Goal: Book appointment/travel/reservation

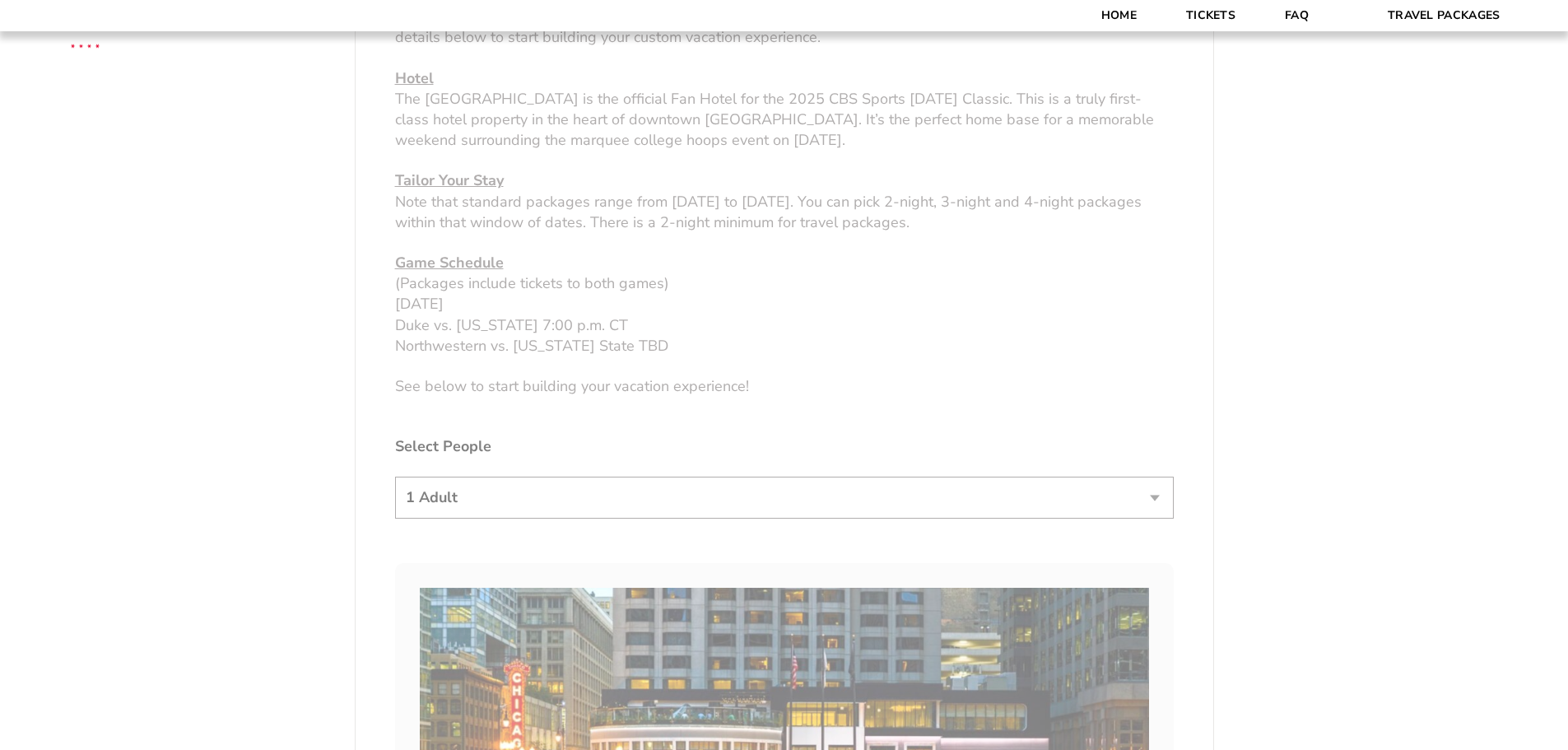
scroll to position [741, 0]
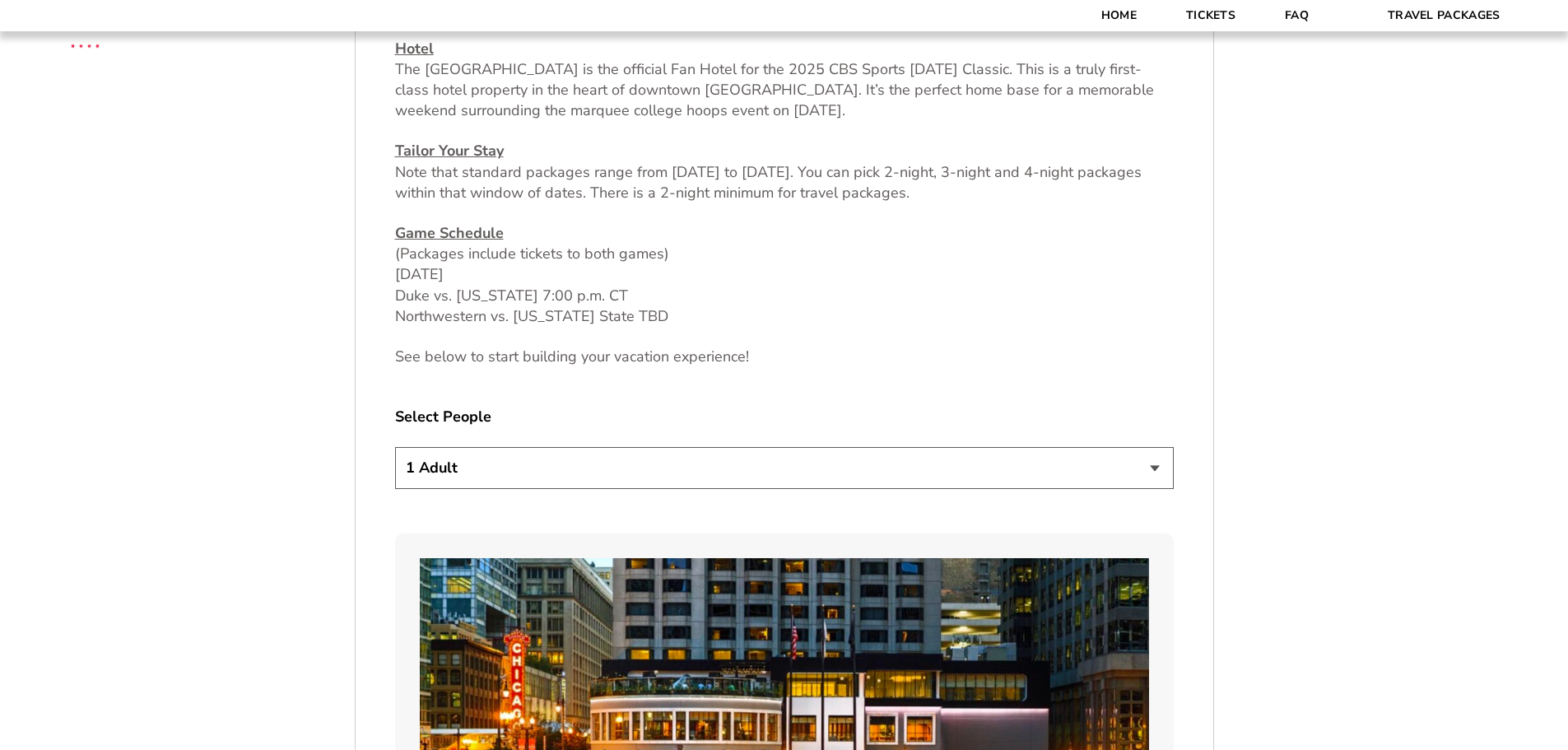
click at [551, 460] on select "1 Adult 2 Adults 3 Adults 4 Adults 2 Adults + 1 Child 2 Adults + 2 Children 2 A…" at bounding box center [784, 468] width 779 height 42
click at [565, 491] on div "1 Adult 2 Adults 3 Adults 4 Adults 2 Adults + 1 Child 2 Adults + 2 Children 2 A…" at bounding box center [784, 471] width 779 height 47
click at [551, 469] on select "1 Adult 2 Adults 3 Adults 4 Adults 2 Adults + 1 Child 2 Adults + 2 Children 2 A…" at bounding box center [784, 468] width 779 height 42
select select "2 Adults"
click at [395, 447] on select "1 Adult 2 Adults 3 Adults 4 Adults 2 Adults + 1 Child 2 Adults + 2 Children 2 A…" at bounding box center [784, 468] width 779 height 42
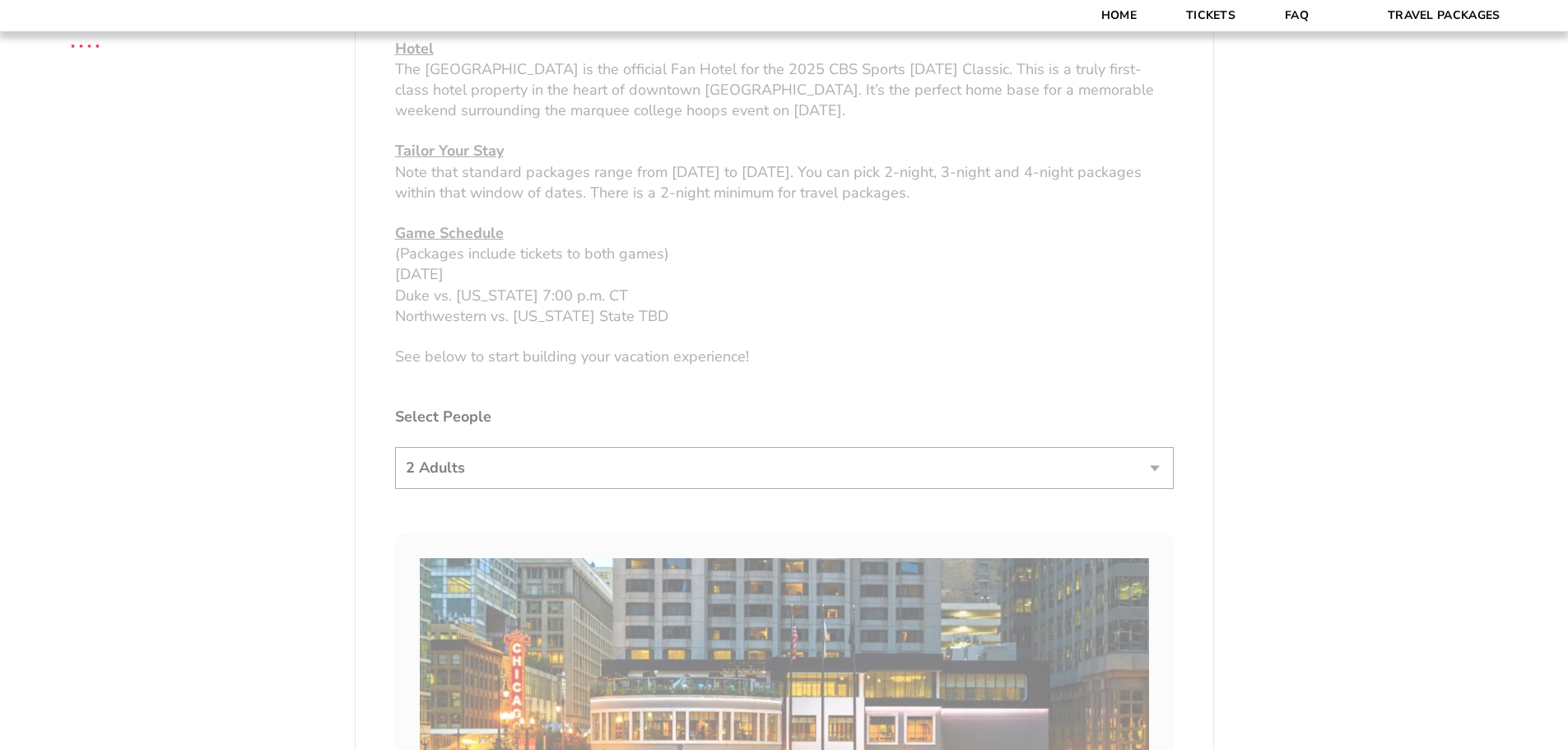
drag, startPoint x: 1443, startPoint y: 431, endPoint x: 1400, endPoint y: 427, distance: 43.2
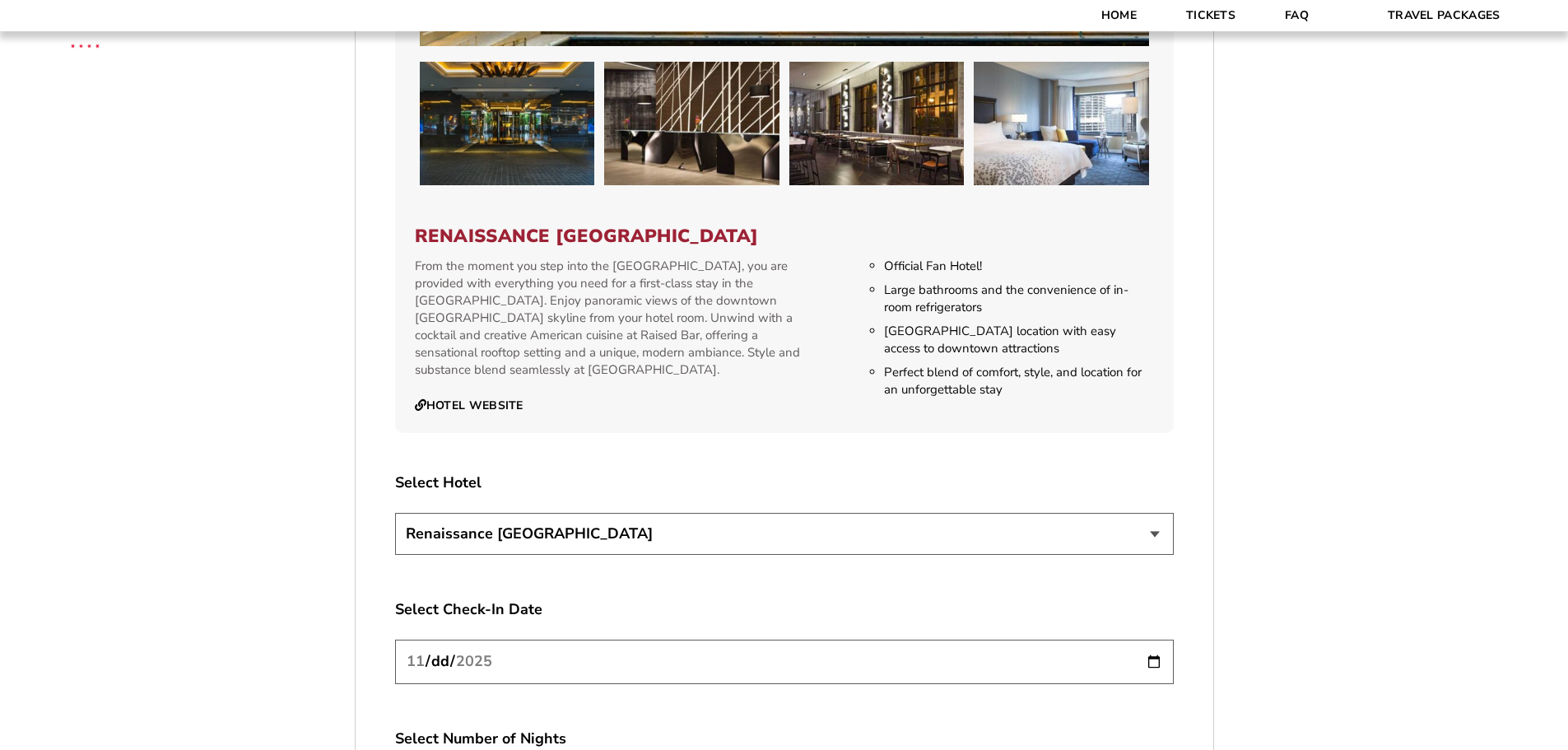
scroll to position [1894, 0]
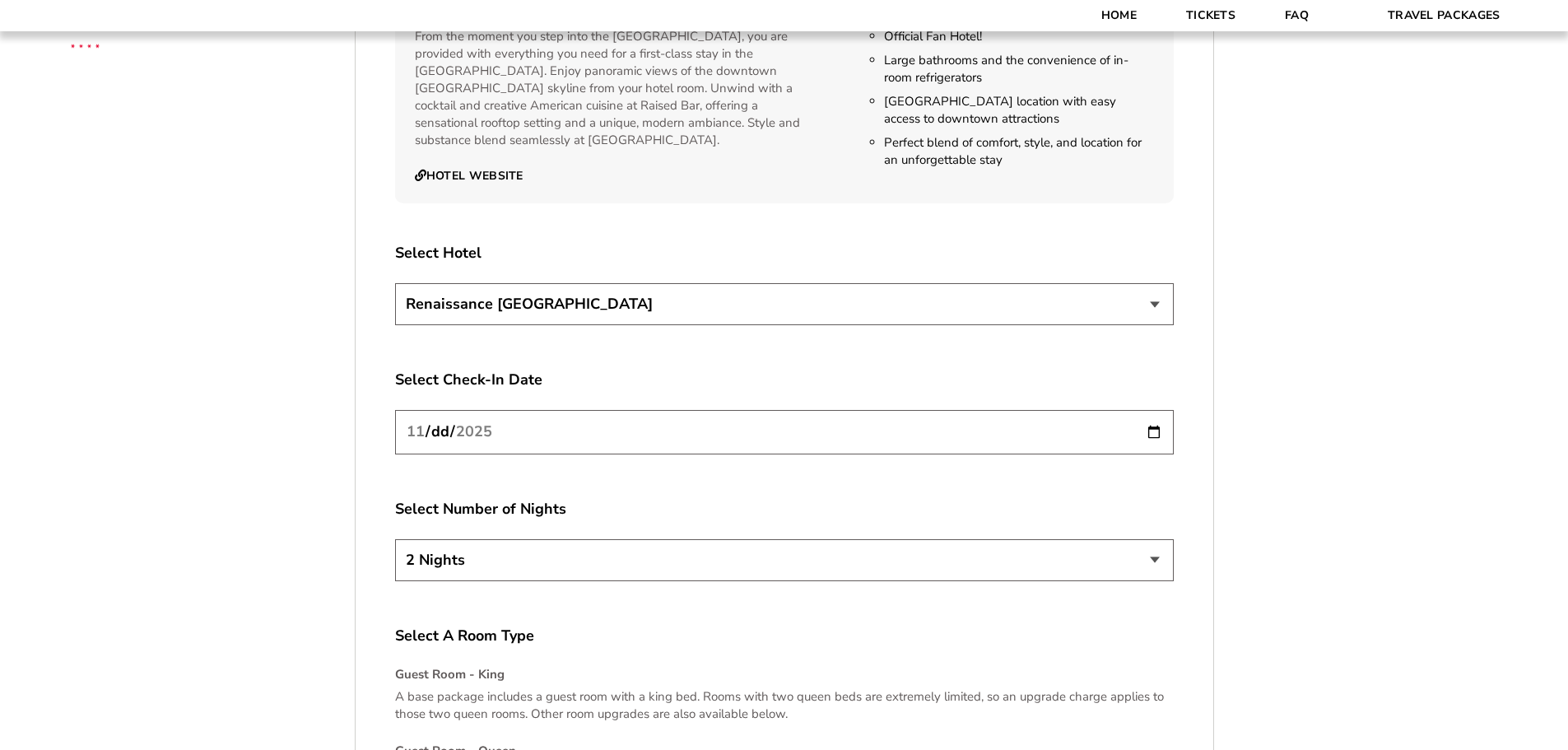
click at [532, 443] on input "[DATE]" at bounding box center [784, 432] width 779 height 44
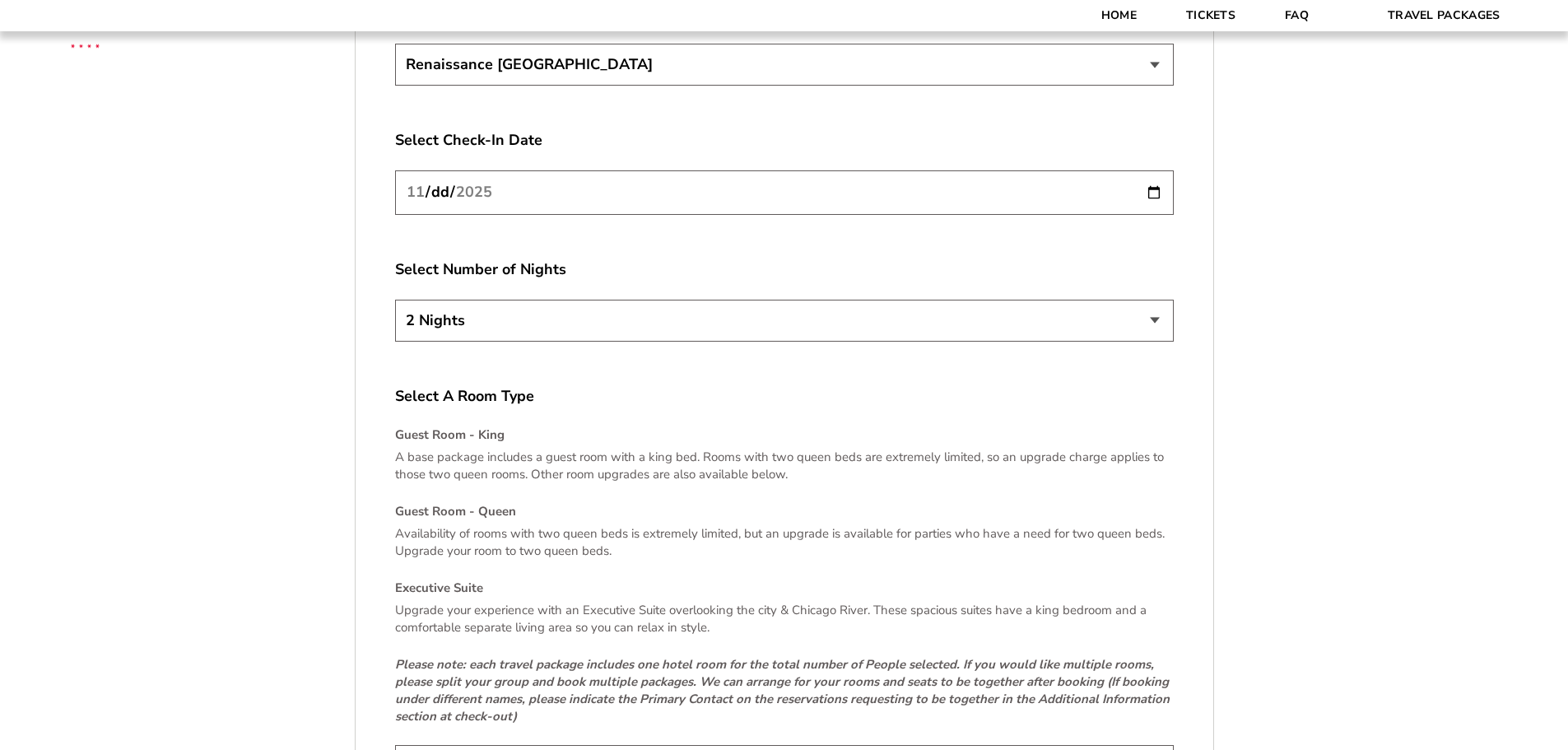
scroll to position [2141, 0]
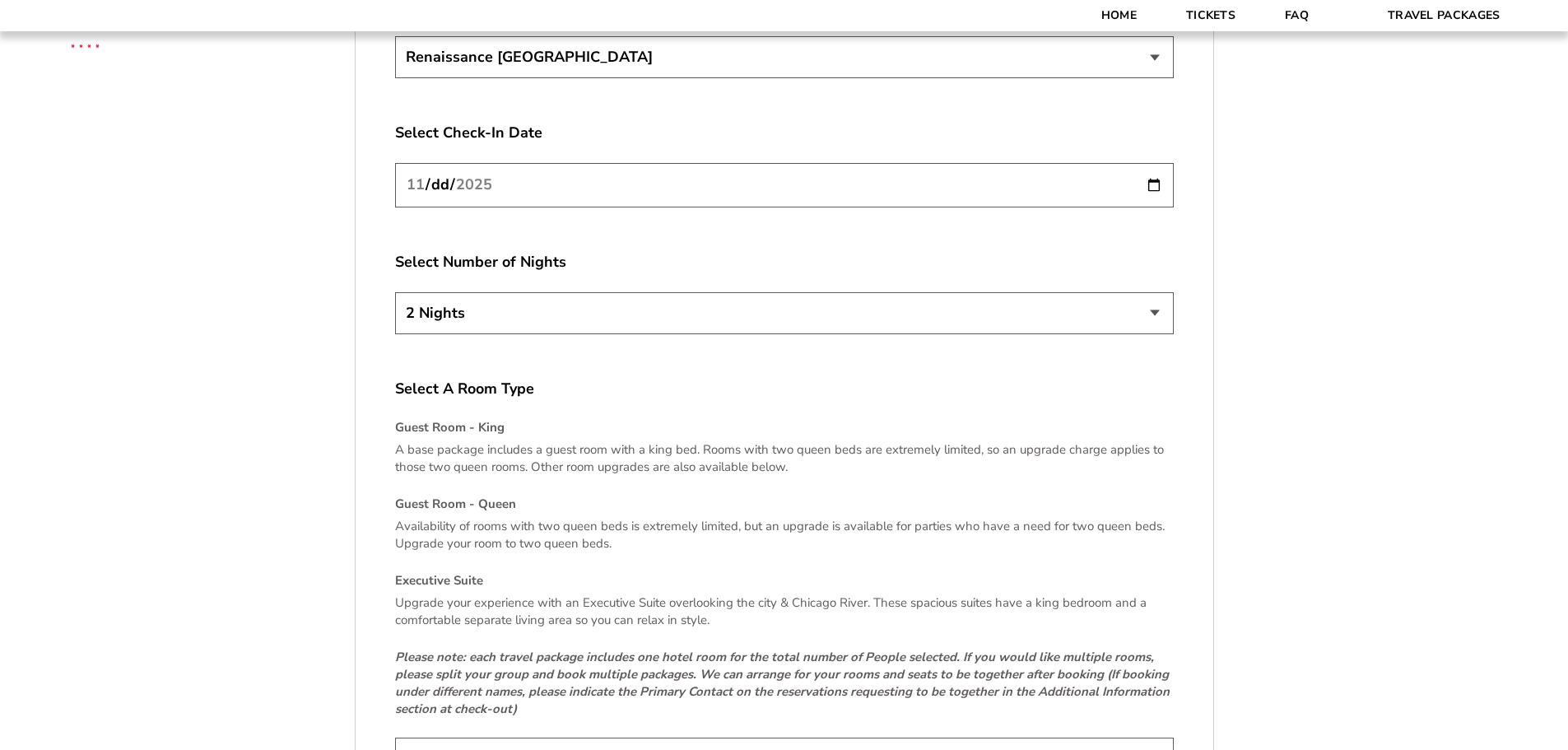
click at [671, 304] on select "2 Nights 3 Nights 4 Nights" at bounding box center [784, 312] width 779 height 42
click at [672, 302] on select "2 Nights 3 Nights 4 Nights" at bounding box center [784, 312] width 779 height 42
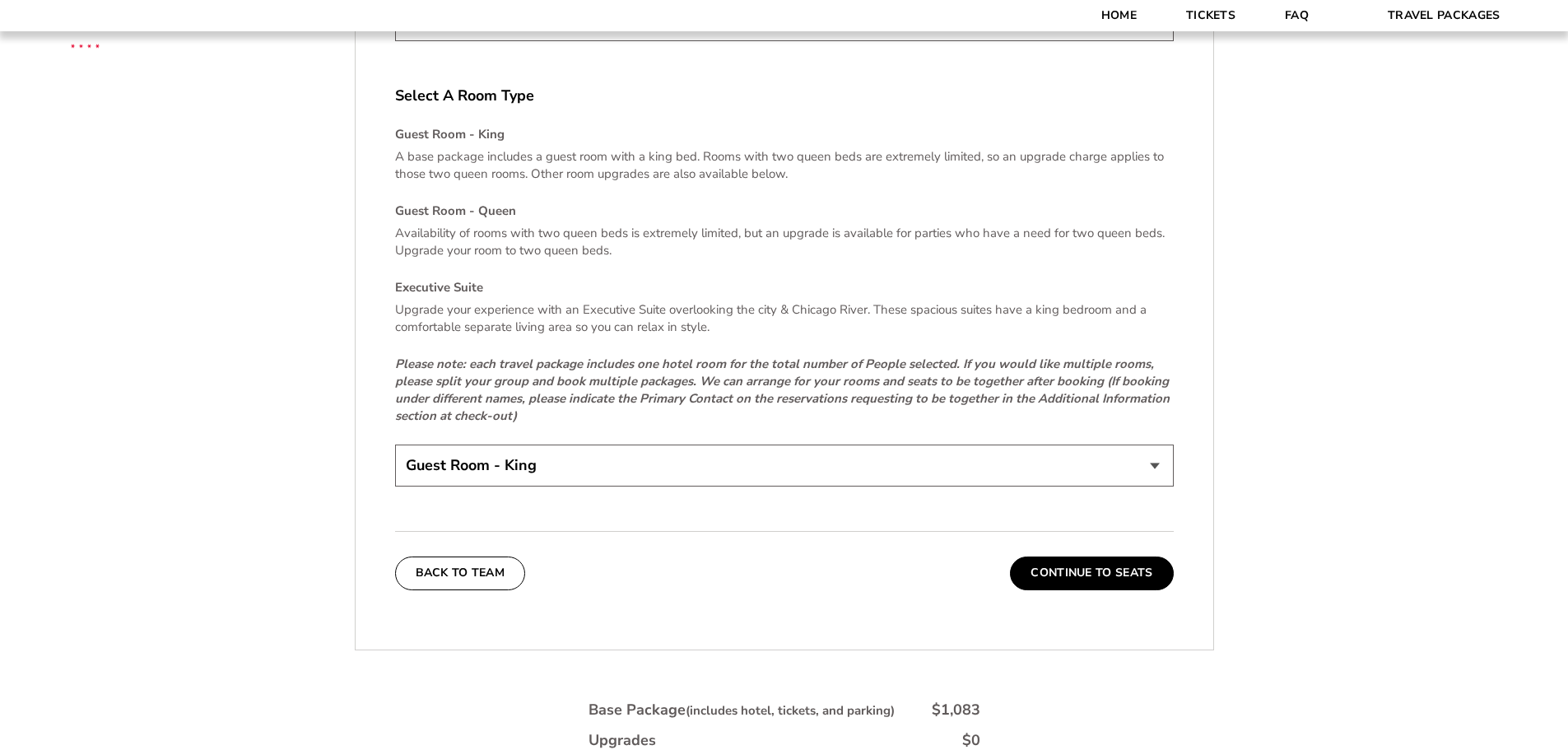
scroll to position [2553, 0]
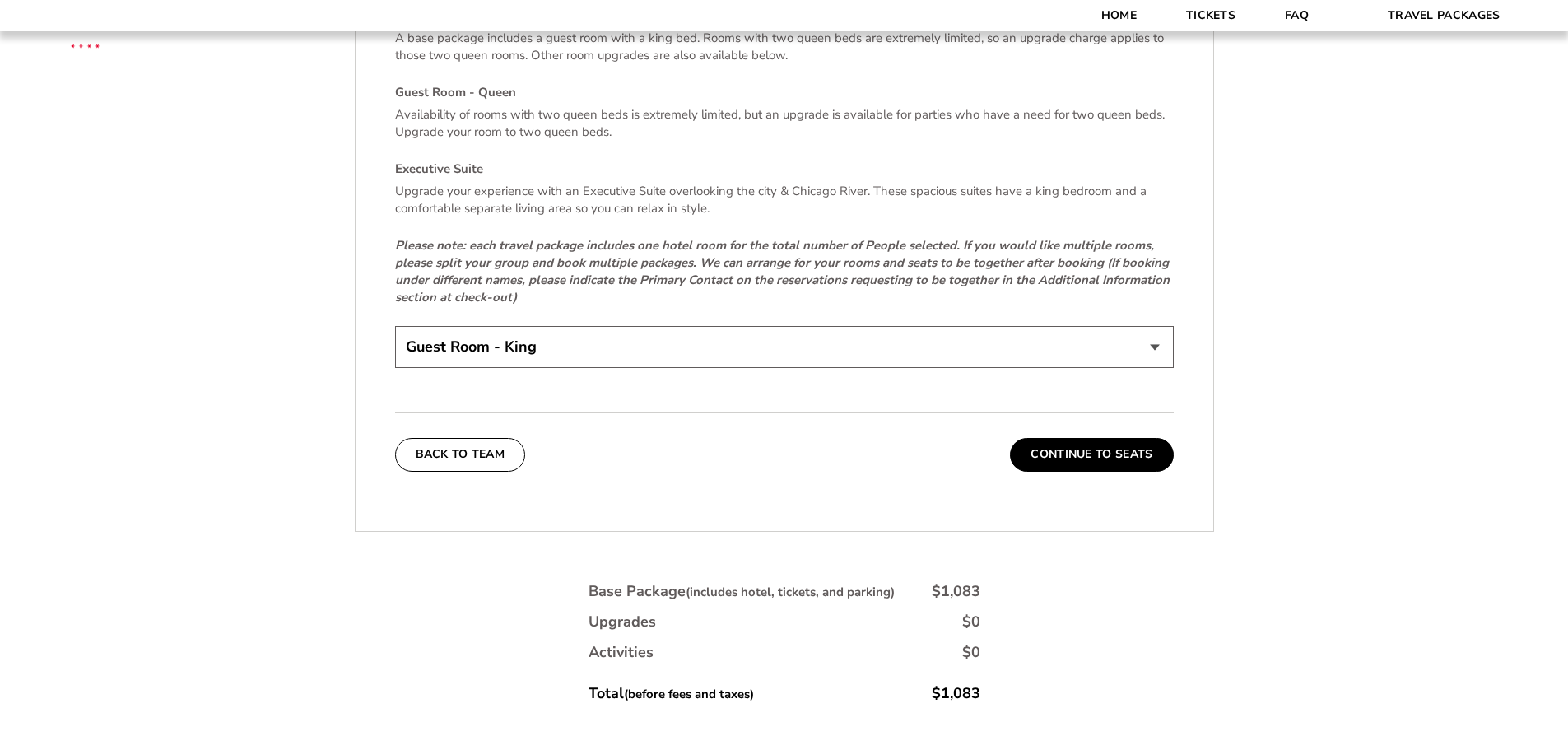
click at [607, 311] on div "Select A Room Type Guest Room - King A base package includes a guest room with …" at bounding box center [784, 170] width 779 height 406
click at [599, 342] on select "Guest Room - King Guest Room - Queen (+$95 per night) Executive Suite (+$315 pe…" at bounding box center [784, 346] width 779 height 42
click at [395, 326] on select "Guest Room - King Guest Room - Queen (+$95 per night) Executive Suite (+$315 pe…" at bounding box center [784, 346] width 779 height 42
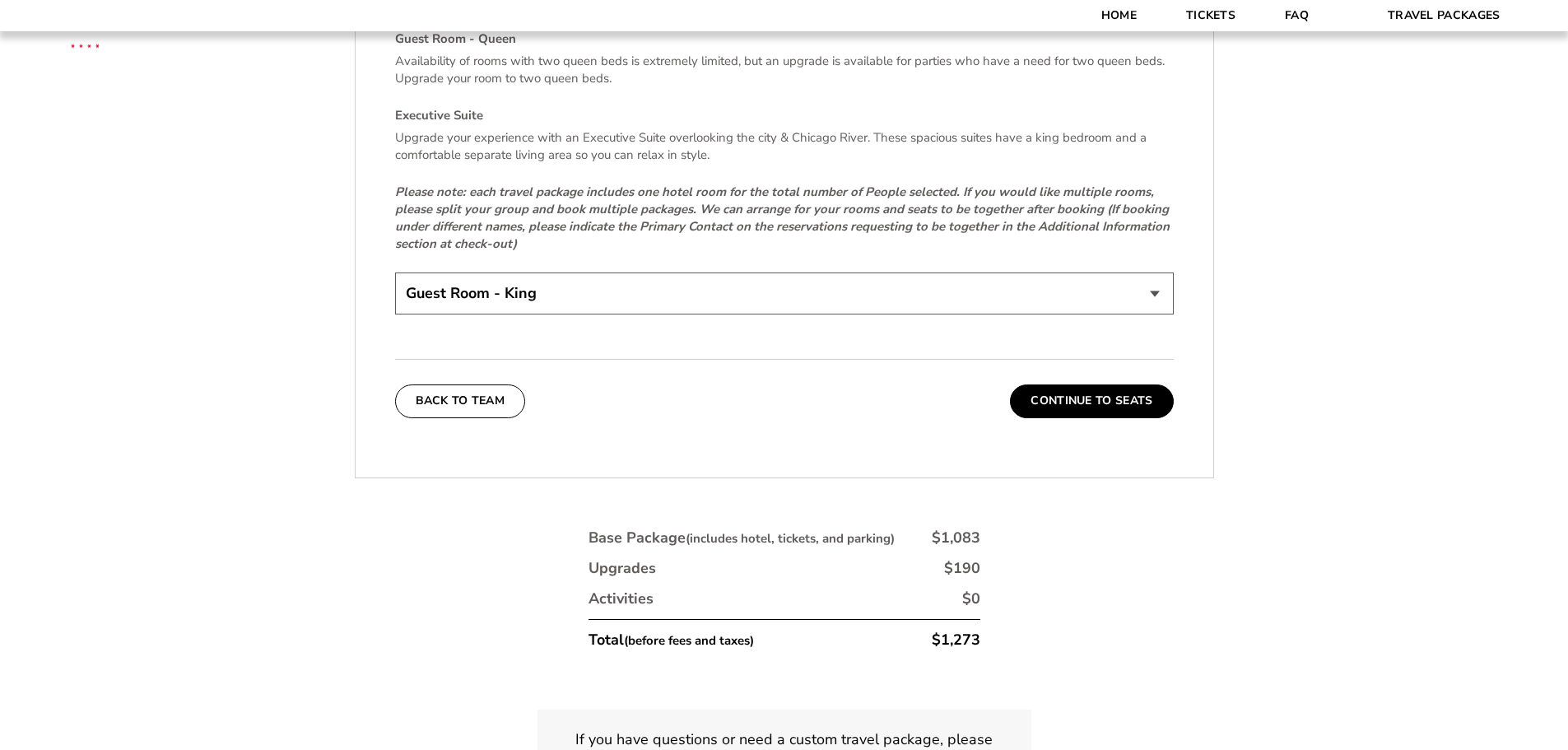
scroll to position [2635, 0]
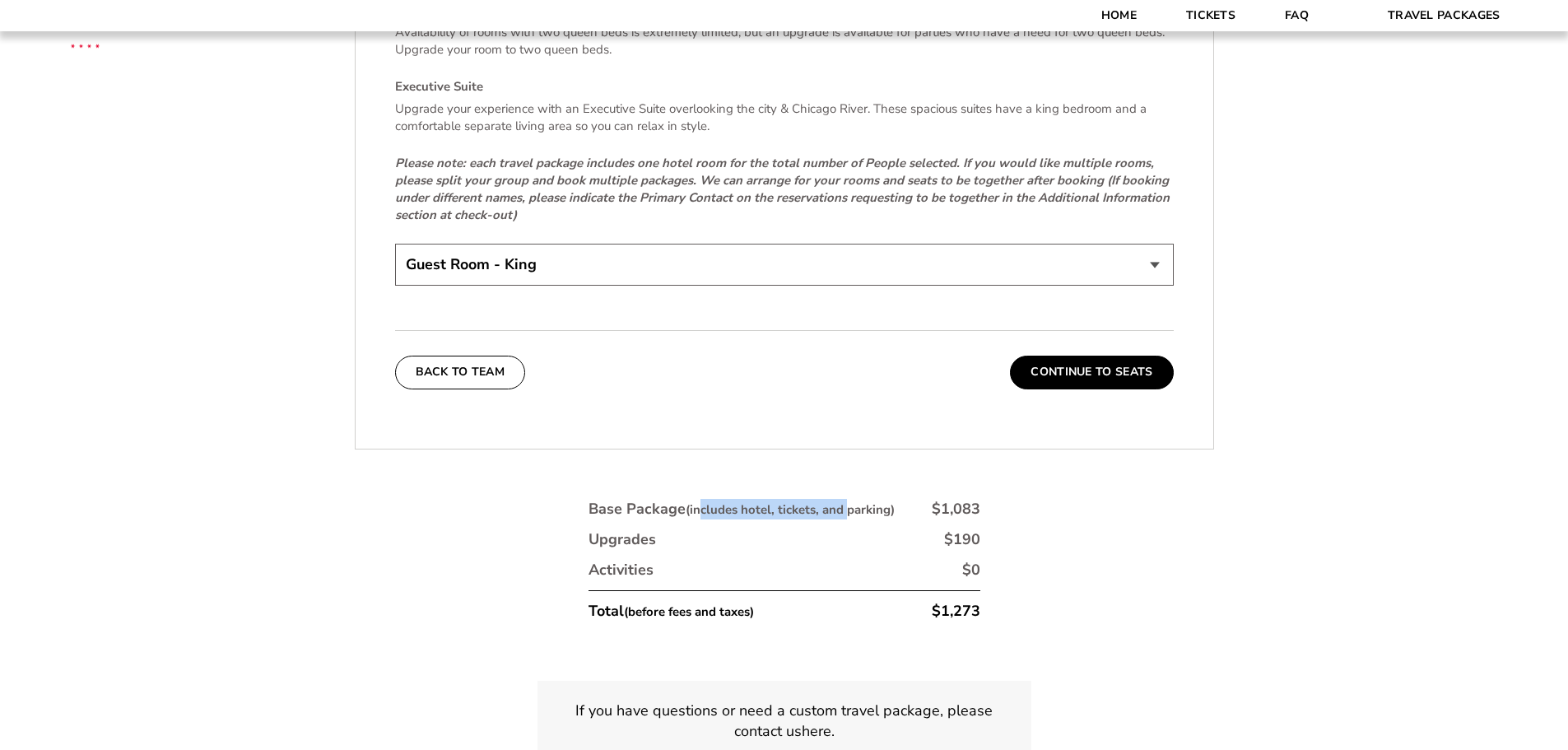
drag, startPoint x: 699, startPoint y: 506, endPoint x: 847, endPoint y: 515, distance: 148.3
click at [847, 515] on small "(includes hotel, tickets, and parking)" at bounding box center [790, 509] width 209 height 16
click at [883, 520] on ul "Base Package (includes hotel, tickets, and parking) $1,083 Upgrades $190 Activi…" at bounding box center [784, 560] width 392 height 123
drag, startPoint x: 890, startPoint y: 509, endPoint x: 762, endPoint y: 499, distance: 128.4
click at [751, 502] on small "(includes hotel, tickets, and parking)" at bounding box center [790, 509] width 209 height 16
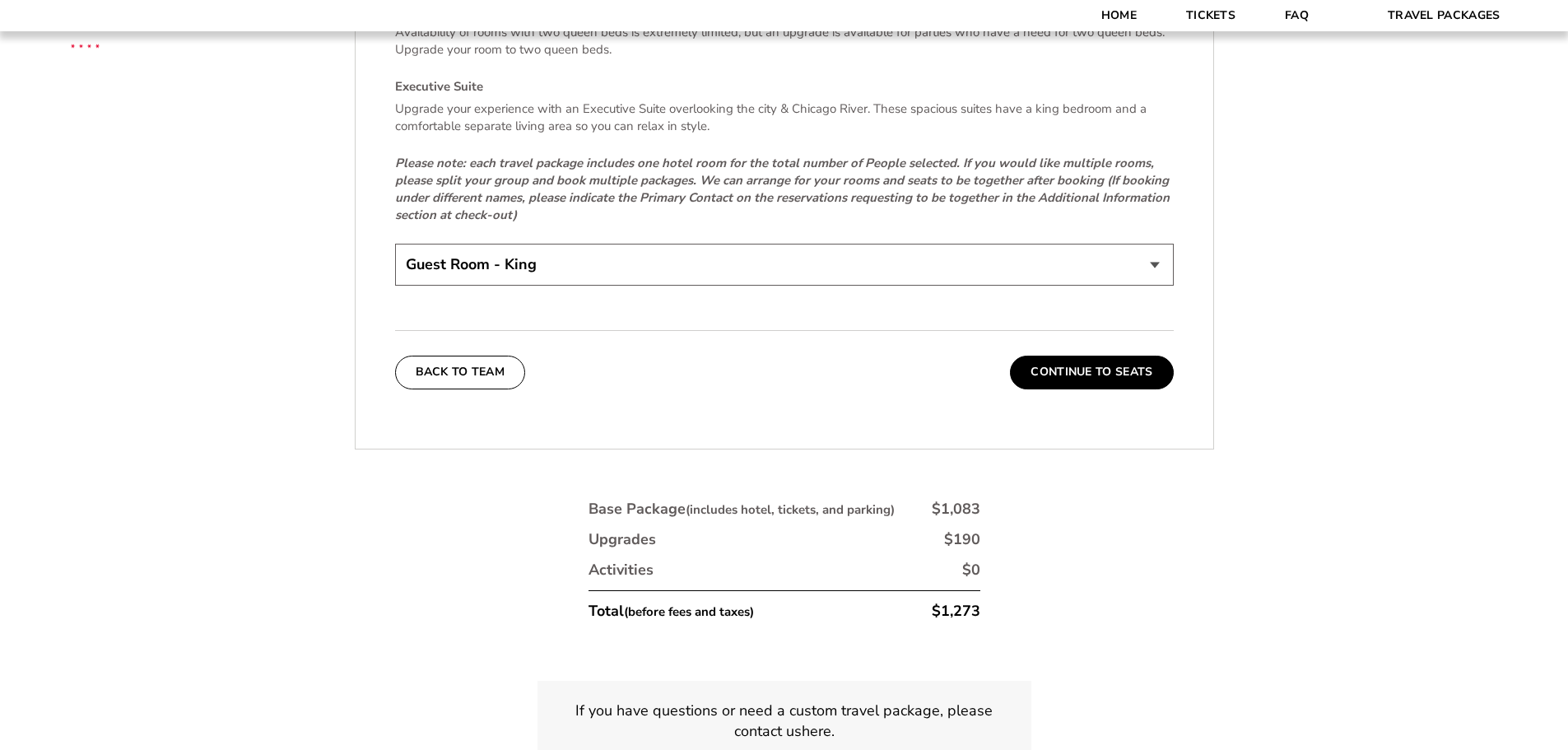
drag, startPoint x: 972, startPoint y: 505, endPoint x: 780, endPoint y: 496, distance: 192.2
click at [780, 496] on div "Base Package (includes hotel, tickets, and parking) $1,083 Upgrades $190 Activi…" at bounding box center [784, 566] width 411 height 153
click at [638, 269] on select "Guest Room - King Guest Room - Queen (+$95 per night) Executive Suite (+$315 pe…" at bounding box center [784, 264] width 779 height 42
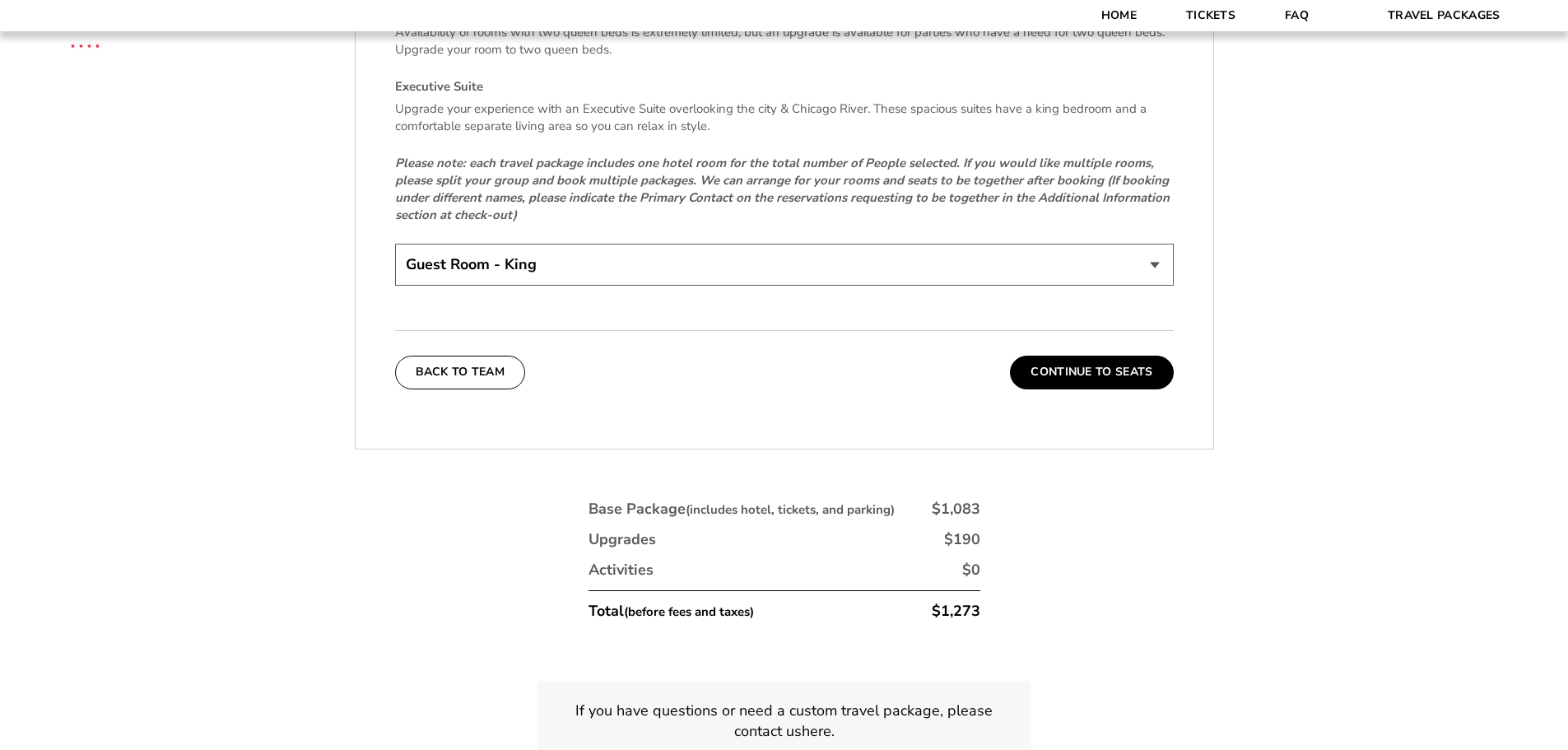
select select "Guest Room - King"
click at [395, 244] on select "Guest Room - King Guest Room - Queen (+$95 per night) Executive Suite (+$315 pe…" at bounding box center [784, 264] width 779 height 42
drag, startPoint x: 1054, startPoint y: 504, endPoint x: 731, endPoint y: 486, distance: 323.5
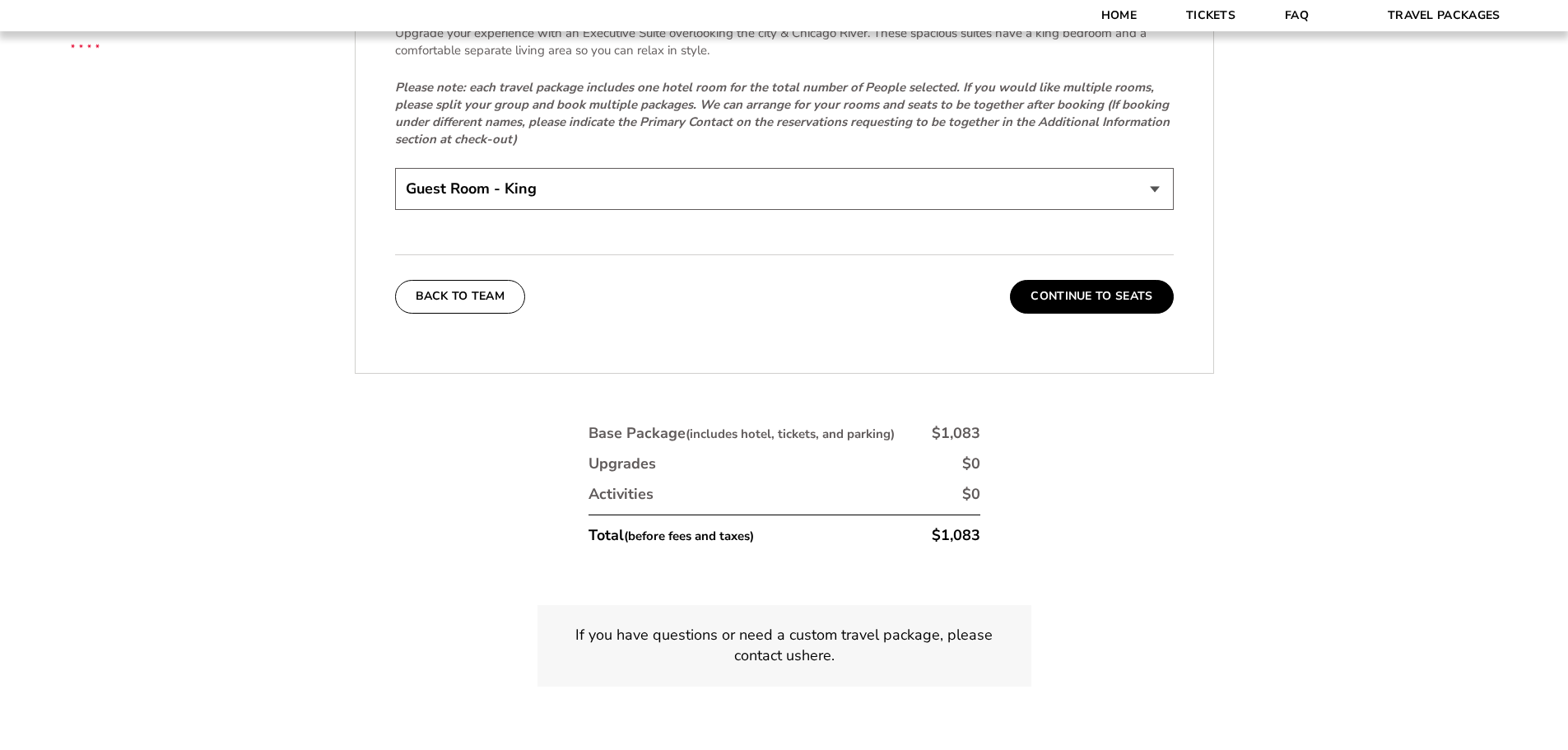
scroll to position [2595, 0]
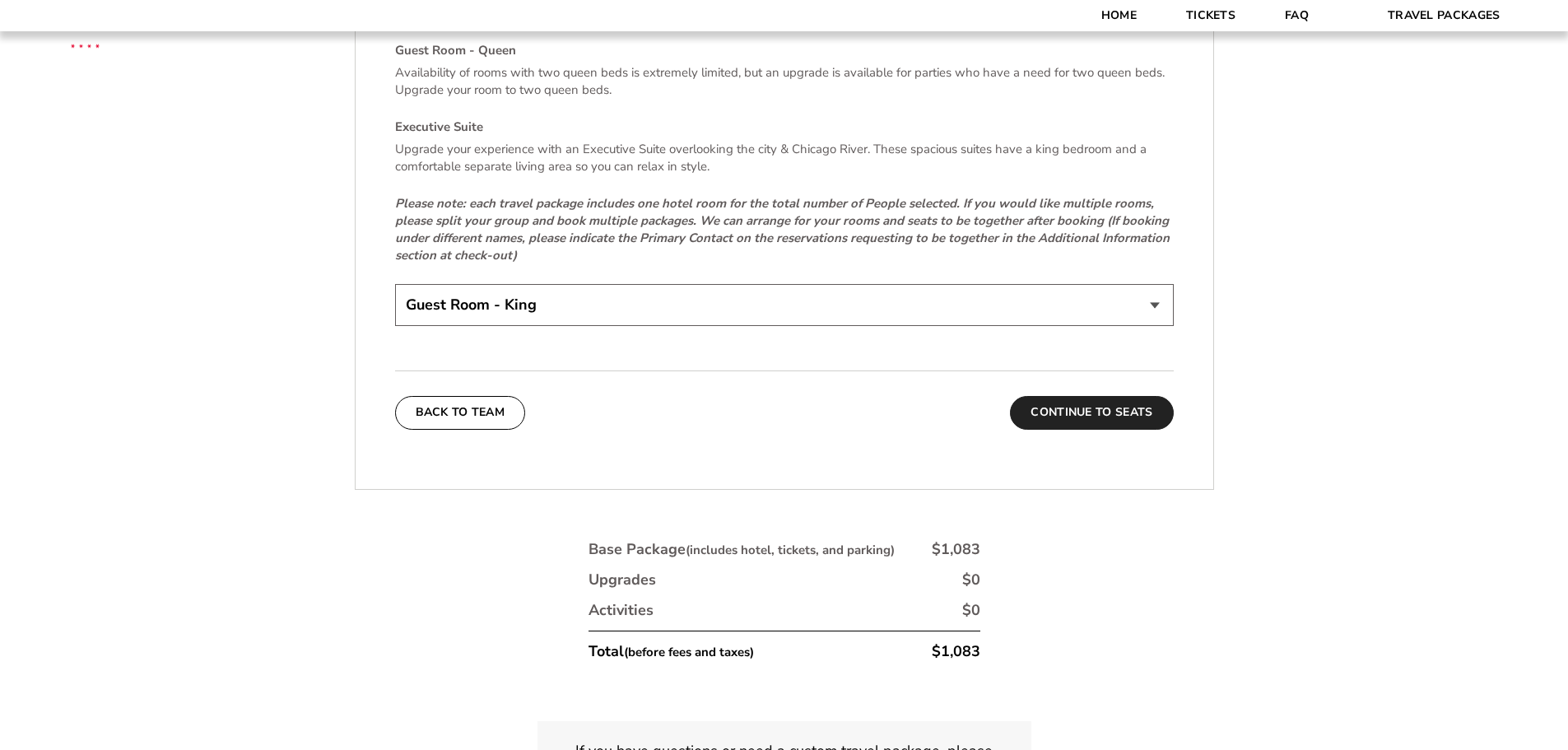
click at [1115, 424] on button "Continue To Seats" at bounding box center [1092, 412] width 163 height 33
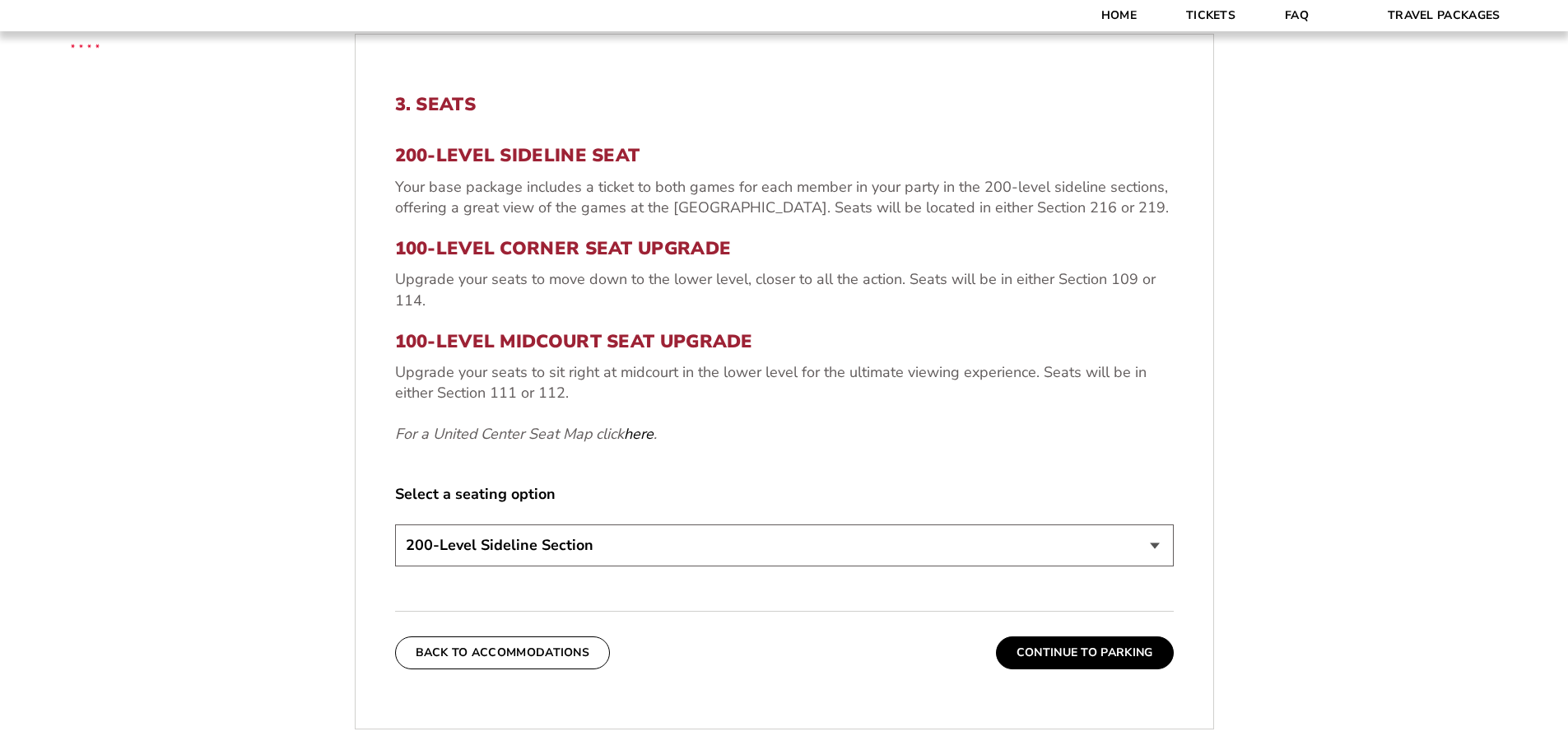
scroll to position [602, 0]
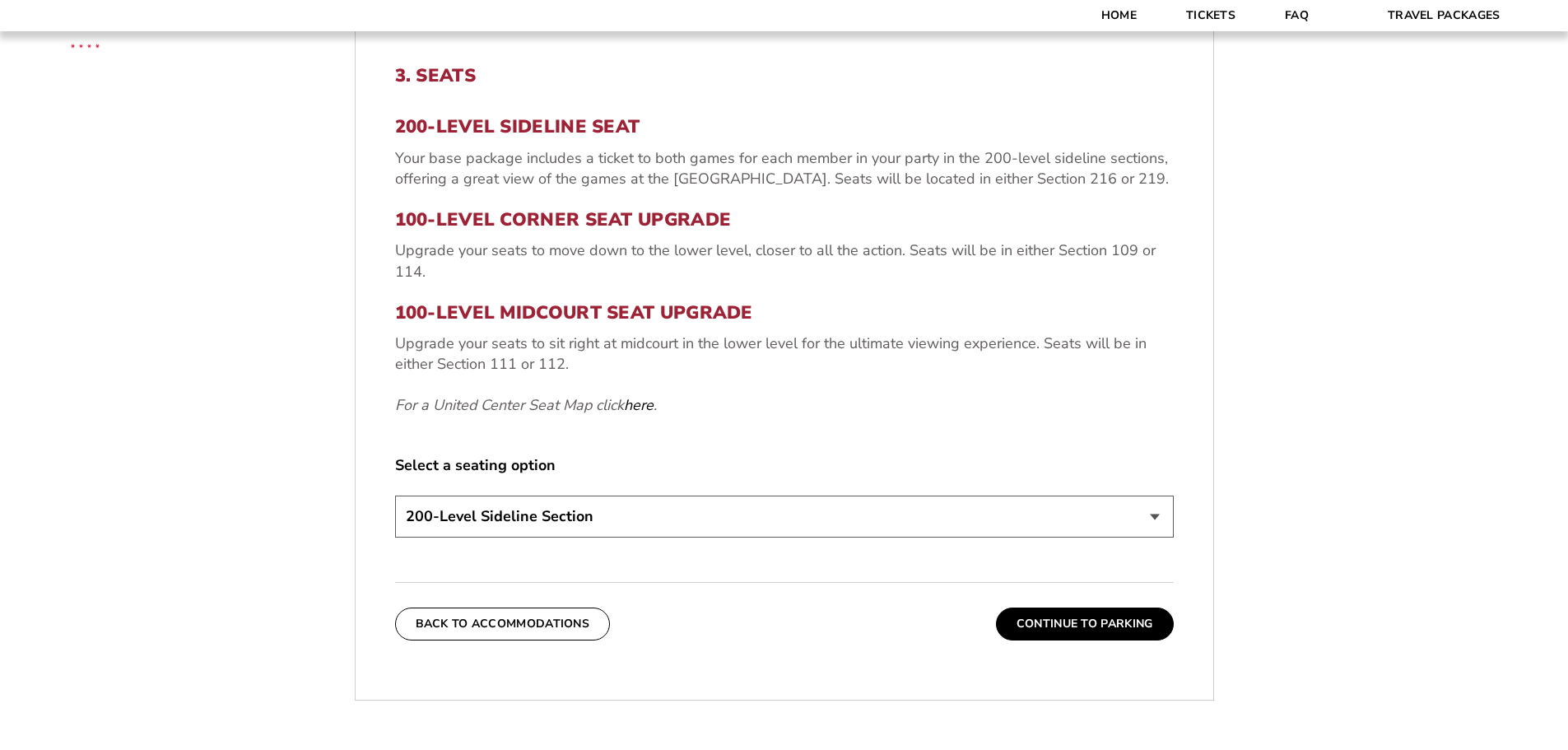
click at [672, 520] on select "200-Level Sideline Section 100-Level Corner Seat Upgrade (+$80 per person) 100-…" at bounding box center [784, 516] width 779 height 42
click at [854, 417] on div "3. Seats 200-Level Sideline Seat Your base package includes a ticket to both ga…" at bounding box center [784, 304] width 779 height 477
click at [1087, 618] on button "Continue To Parking" at bounding box center [1084, 624] width 177 height 33
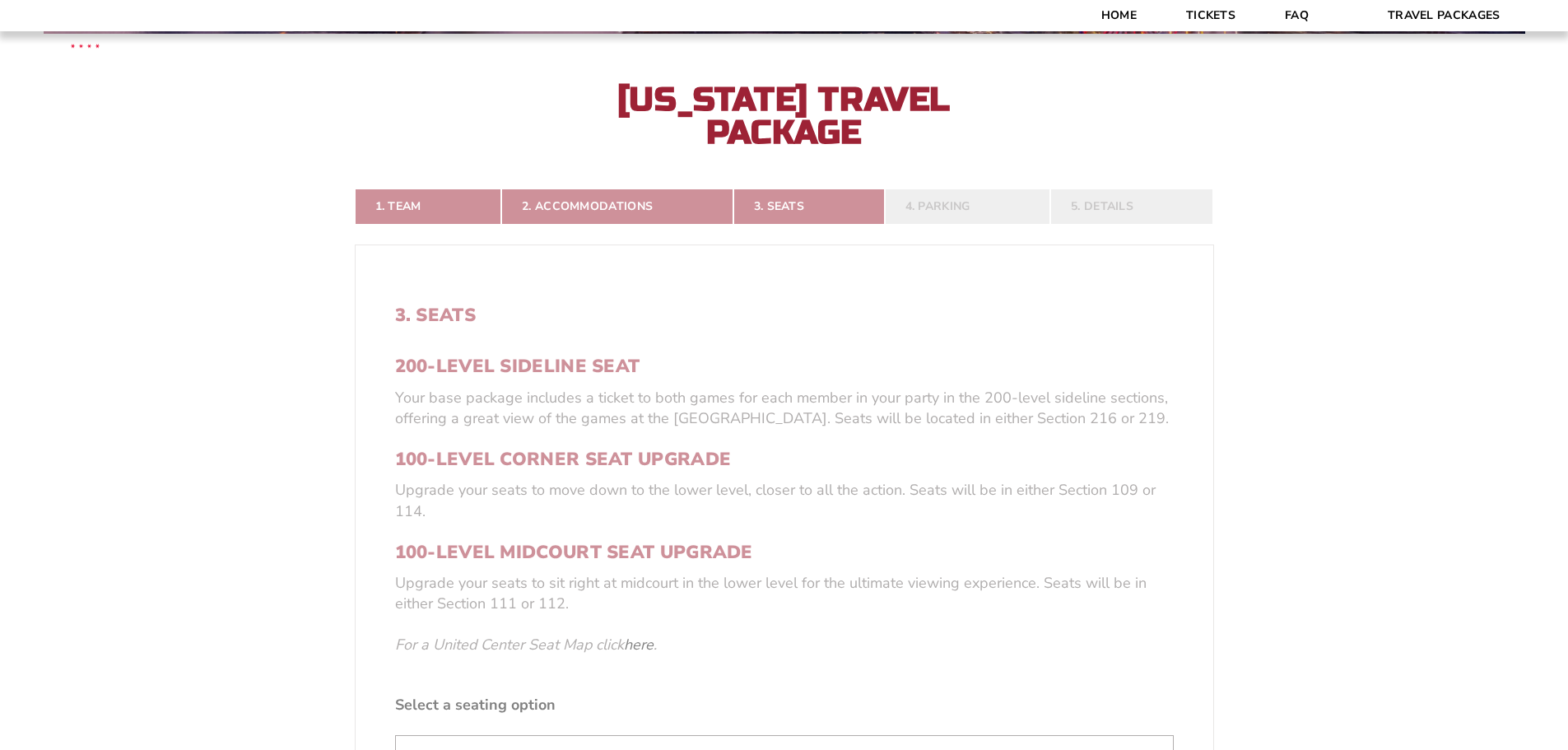
scroll to position [355, 0]
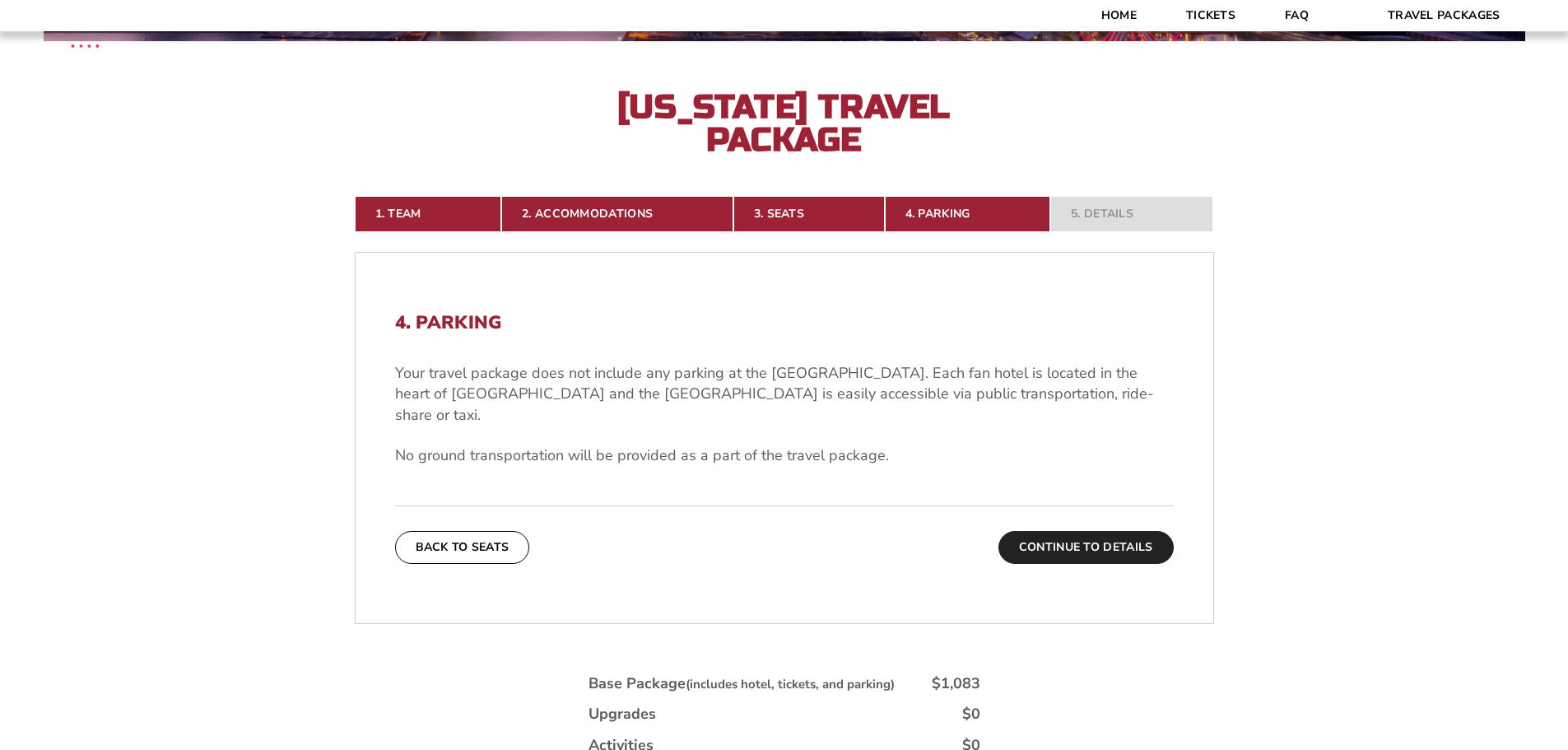
click at [1029, 531] on button "Continue To Details" at bounding box center [1086, 547] width 176 height 33
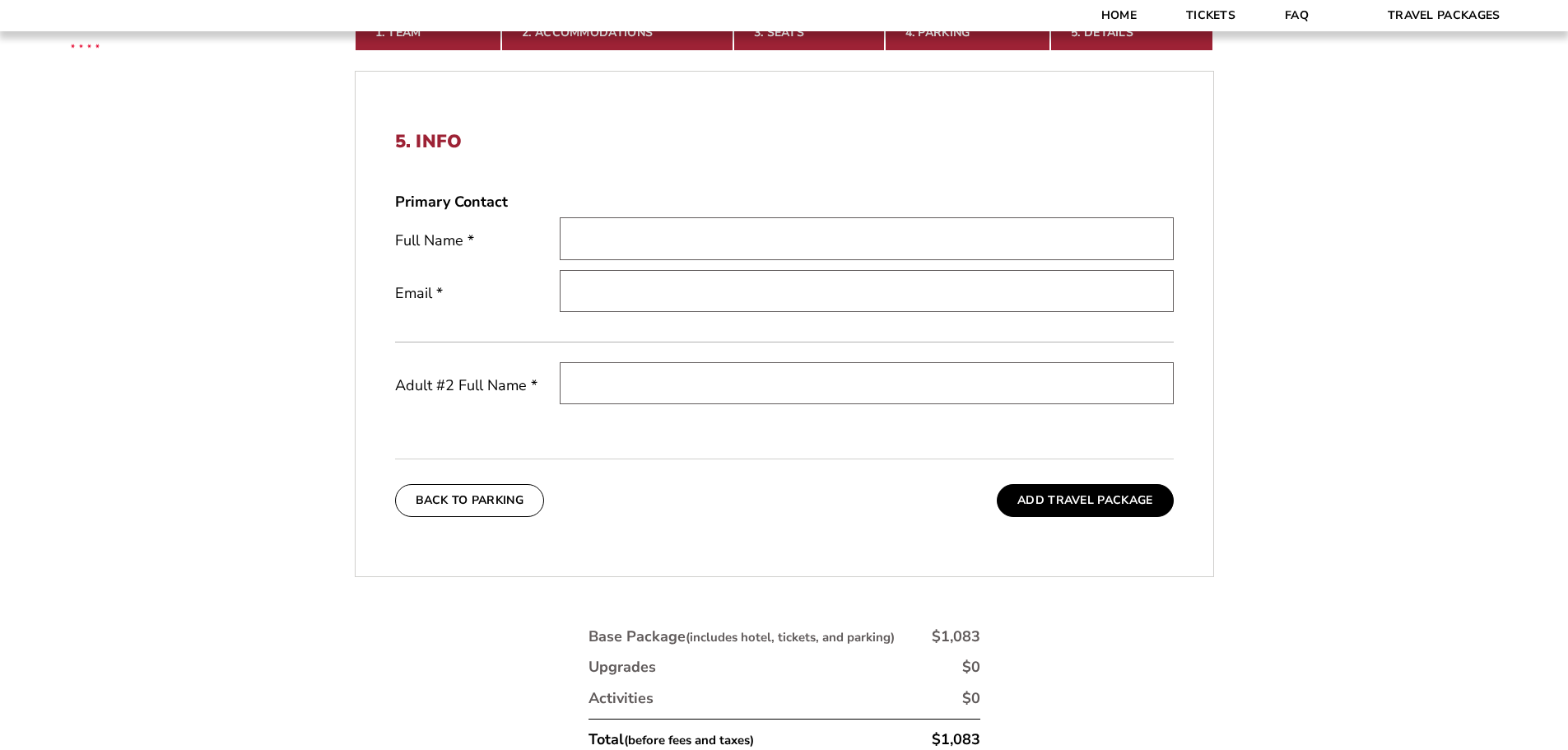
scroll to position [438, 0]
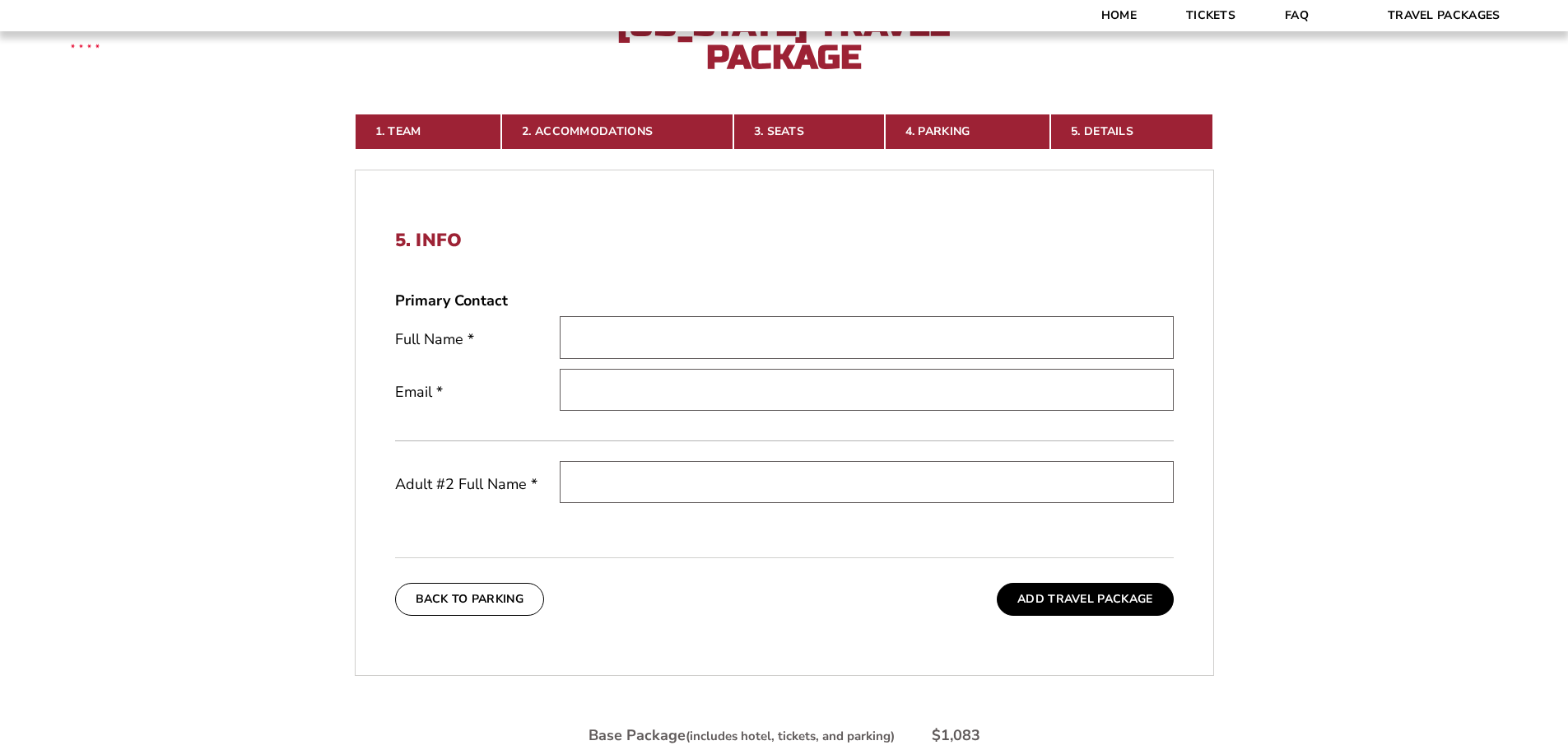
click at [1201, 315] on div "5. Info Primary Contact Full Name * Email * Adult #2 Full Name * Back To Parkin…" at bounding box center [784, 423] width 857 height 466
drag, startPoint x: 1222, startPoint y: 309, endPoint x: 1265, endPoint y: 324, distance: 45.5
click at [1226, 310] on div "1. Team 2. Accommodations 3. Seats 4. Parking 5. Details 1. Team Select Your Te…" at bounding box center [784, 571] width 939 height 995
